Goal: Transaction & Acquisition: Book appointment/travel/reservation

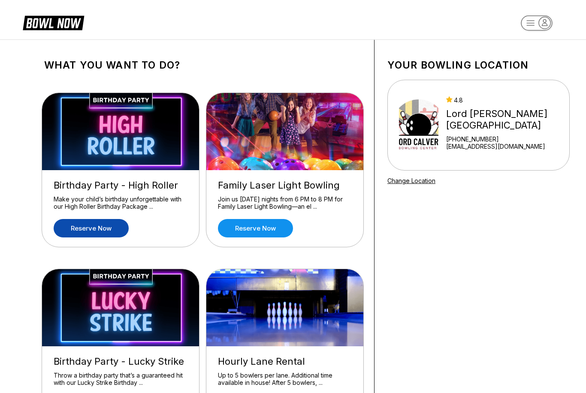
click at [94, 230] on link "Reserve now" at bounding box center [91, 228] width 75 height 18
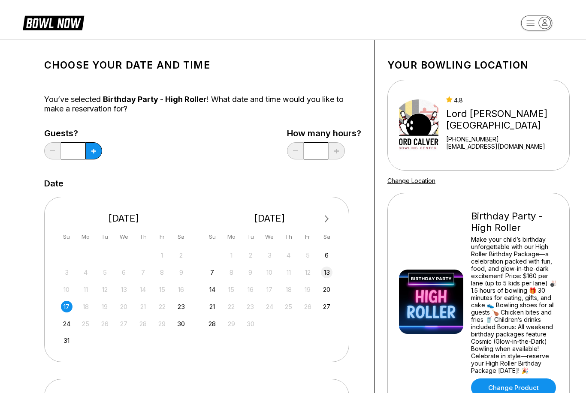
click at [326, 272] on div "13" at bounding box center [327, 273] width 12 height 12
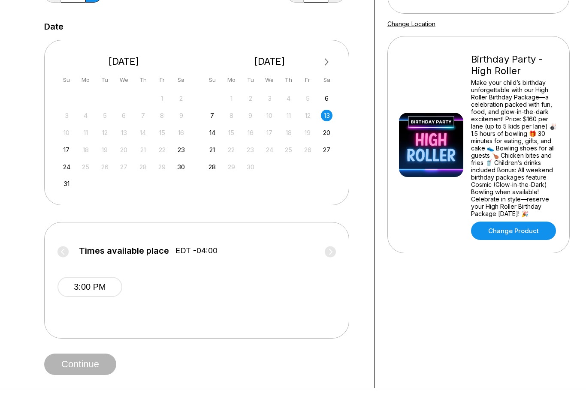
scroll to position [181, 0]
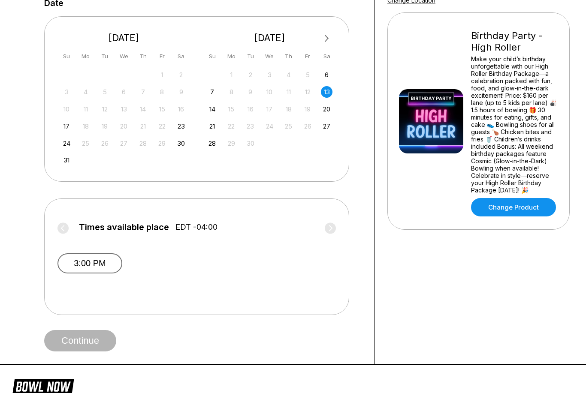
click at [107, 266] on button "3:00 PM" at bounding box center [89, 264] width 65 height 20
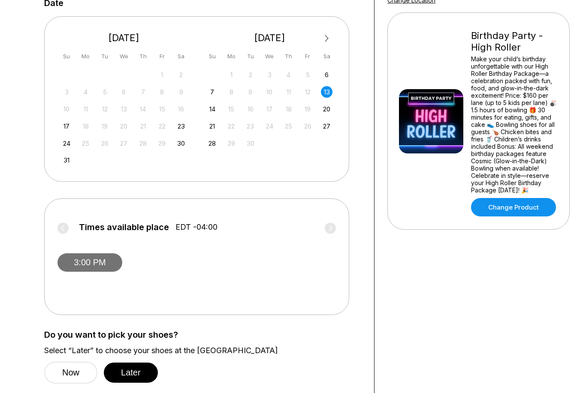
click at [107, 266] on button "3:00 PM" at bounding box center [89, 263] width 65 height 18
click at [182, 272] on div "3:00 PM" at bounding box center [196, 261] width 278 height 51
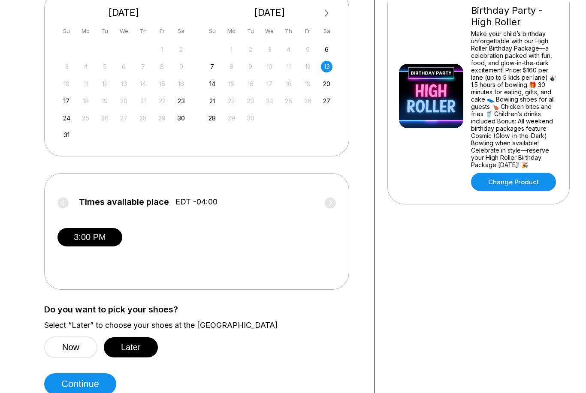
scroll to position [196, 0]
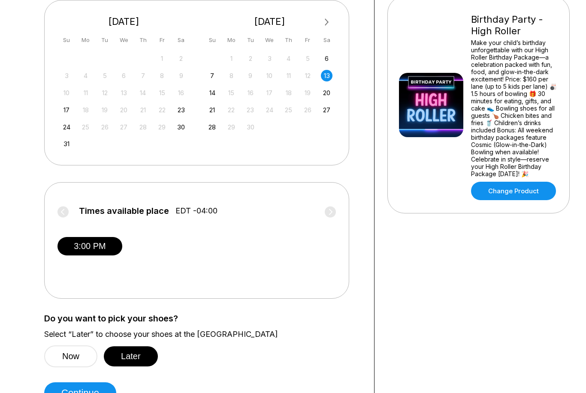
click at [62, 212] on label "Times available place EDT -04:00" at bounding box center [196, 214] width 278 height 14
click at [141, 210] on span "Times available place" at bounding box center [124, 211] width 90 height 9
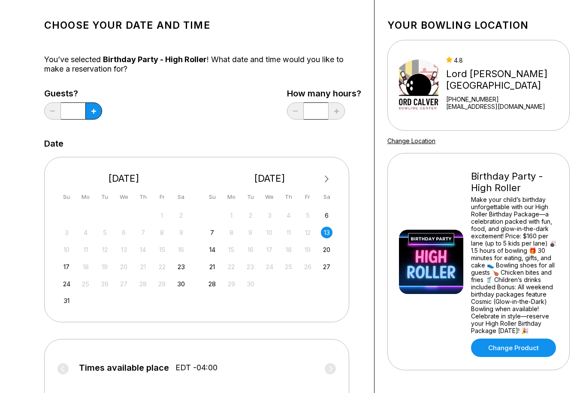
scroll to position [42, 0]
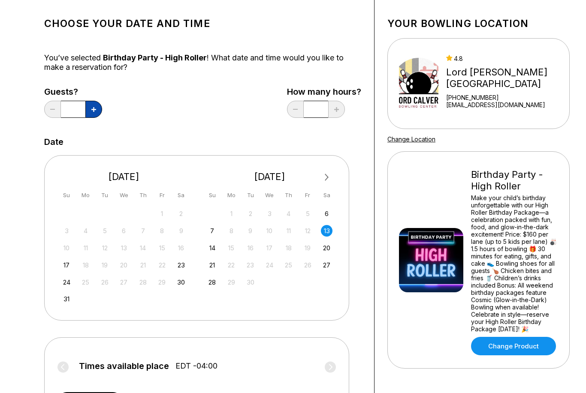
click at [96, 106] on button at bounding box center [93, 109] width 17 height 17
click at [96, 108] on icon at bounding box center [93, 109] width 5 height 5
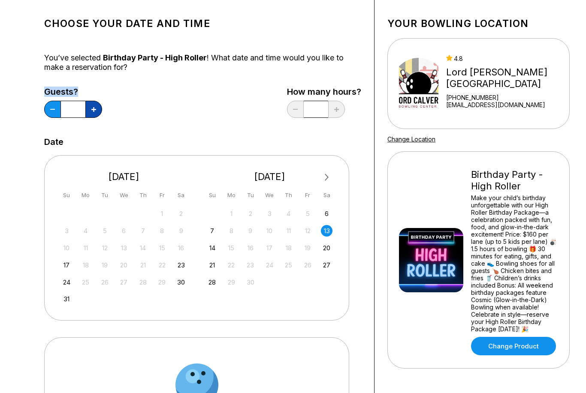
click at [96, 108] on icon at bounding box center [93, 109] width 5 height 5
type input "*"
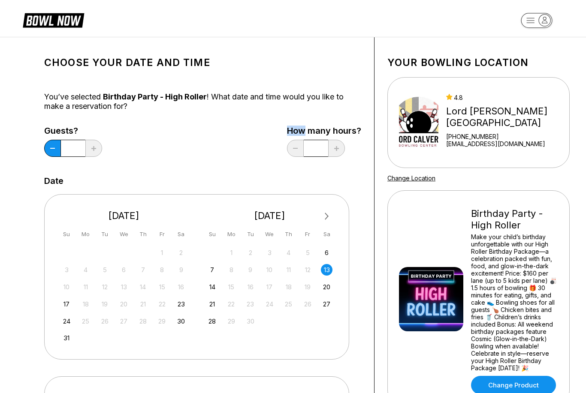
scroll to position [0, 0]
